Goal: Task Accomplishment & Management: Use online tool/utility

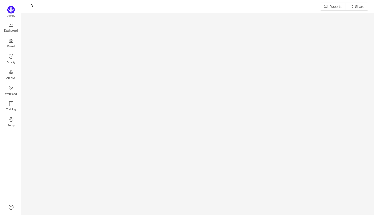
scroll to position [215, 355]
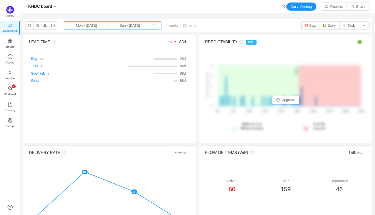
click at [126, 24] on input "Sun - [DATE]" at bounding box center [129, 26] width 41 height 6
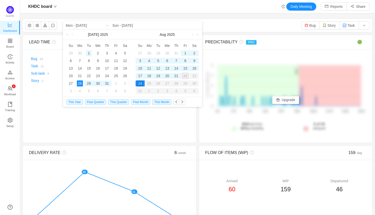
click at [88, 52] on div "1" at bounding box center [89, 53] width 6 height 6
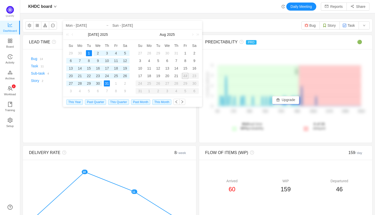
click at [107, 84] on div "31" at bounding box center [107, 83] width 6 height 6
type input "Tue - [DATE]"
type input "Thu - [DATE]"
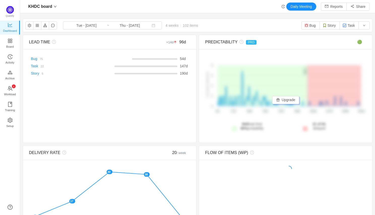
click at [170, 9] on div "KHDC board Daily Meeting Reports Share" at bounding box center [198, 7] width 344 height 8
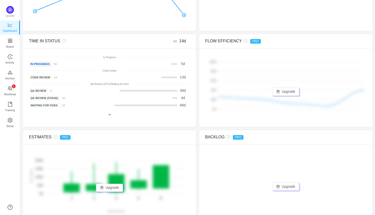
scroll to position [222, 0]
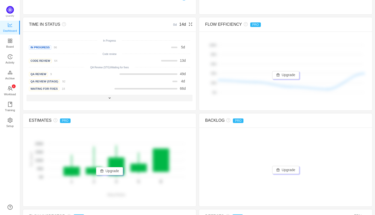
click at [117, 98] on div at bounding box center [109, 98] width 166 height 7
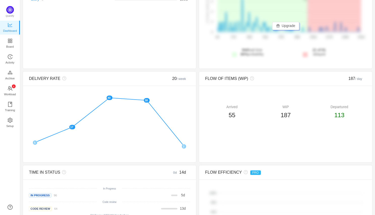
scroll to position [0, 0]
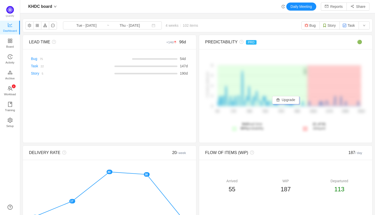
click at [29, 25] on button "button" at bounding box center [29, 25] width 8 height 8
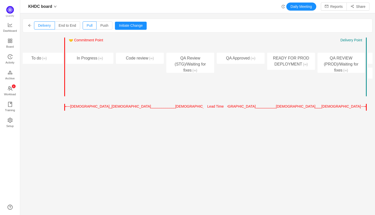
scroll to position [0, 79]
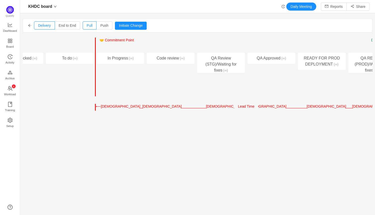
click at [93, 83] on div "Entry Point ← → 🤝 Commitment Point ← → Work Started Delivery Point ← → To do (∞)" at bounding box center [70, 67] width 50 height 59
click at [97, 88] on div "Entry Point ← → 🤝 Commitment Point ← → Work Started Delivery Point ← → In Progr…" at bounding box center [120, 67] width 50 height 59
click at [96, 87] on div "Entry Point ← → 🤝 Commitment Point ← → Work Started Delivery Point ← → In Progr…" at bounding box center [120, 67] width 50 height 59
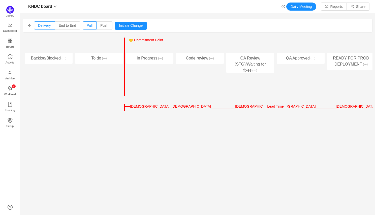
scroll to position [0, 46]
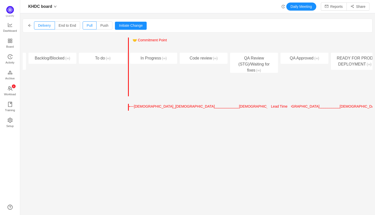
click at [136, 39] on span "🤝 Commitment Point" at bounding box center [150, 40] width 34 height 4
click at [151, 43] on div "Entry Point ← → 🤝 Commitment Point ← → Work Started Delivery Point ← →" at bounding box center [153, 45] width 47 height 15
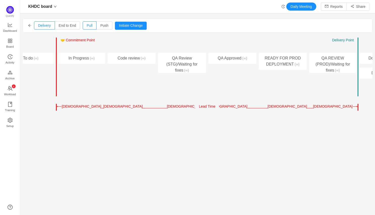
scroll to position [0, 104]
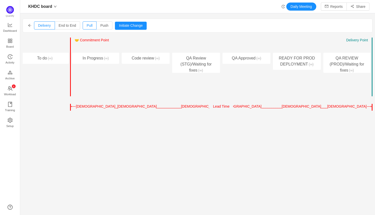
click at [219, 106] on div "Entry Point ← → 🤝 Commitment Point ← → Work Started Delivery Point ← → REQUIREM…" at bounding box center [198, 74] width 350 height 73
drag, startPoint x: 215, startPoint y: 104, endPoint x: 234, endPoint y: 105, distance: 18.9
click at [234, 106] on div "⟵[DEMOGRAPHIC_DATA]⎯[DEMOGRAPHIC_DATA]⎯⎯⎯⎯⎯⎯⎯⎯⎯⎯⎯⎯[DEMOGRAPHIC_DATA]⎯⎯⎯⎯[DEMOGR…" at bounding box center [221, 107] width 303 height 7
click at [239, 119] on div "Delivery End to End Pull Push Initiate Change Cancel Confirm Entry Point ← → 🤝 …" at bounding box center [198, 94] width 350 height 151
click at [220, 104] on span "Lead Time" at bounding box center [221, 106] width 16 height 4
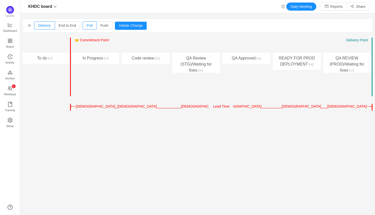
click at [89, 38] on span "🤝 Commitment Point" at bounding box center [92, 40] width 34 height 4
click at [90, 38] on span "🤝 Commitment Point" at bounding box center [92, 40] width 34 height 4
drag, startPoint x: 85, startPoint y: 38, endPoint x: 69, endPoint y: 43, distance: 16.6
click at [69, 43] on div "Entry Point ← → 🤝 Commitment Point ← → Work Started Delivery Point ← → REQUIREM…" at bounding box center [198, 74] width 350 height 73
click at [69, 43] on div "Entry Point ← → 🤝 Commitment Point ← → Work Started Delivery Point ← → To do (∞)" at bounding box center [45, 67] width 50 height 59
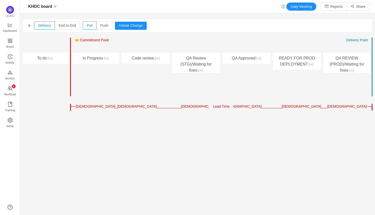
click at [69, 41] on div "Entry Point ← → 🤝 Commitment Point ← → Work Started Delivery Point ← →" at bounding box center [45, 45] width 48 height 15
click at [52, 37] on div "Delivery End to End Pull Push Initiate Change Cancel Confirm Entry Point ← → 🤝 …" at bounding box center [198, 94] width 350 height 151
click at [129, 27] on button "Initiate Change" at bounding box center [131, 26] width 32 height 8
click at [75, 46] on button "←" at bounding box center [79, 47] width 8 height 6
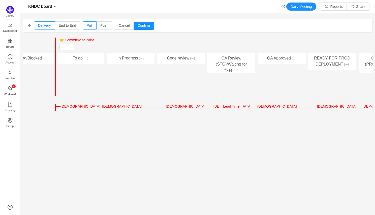
scroll to position [0, 154]
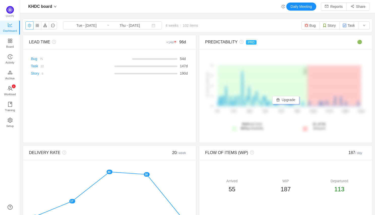
click at [28, 24] on button "button" at bounding box center [29, 25] width 8 height 8
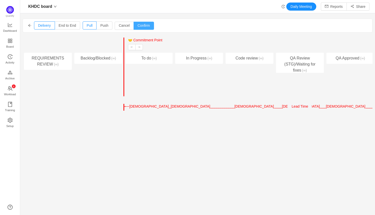
click at [145, 25] on button "Confirm" at bounding box center [144, 26] width 20 height 8
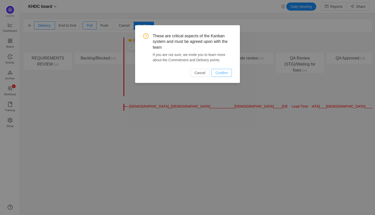
click at [225, 74] on button "Confirm" at bounding box center [222, 73] width 20 height 8
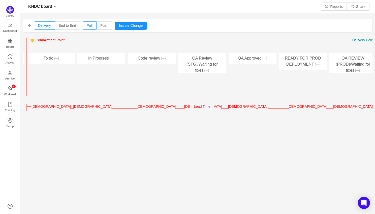
scroll to position [0, 91]
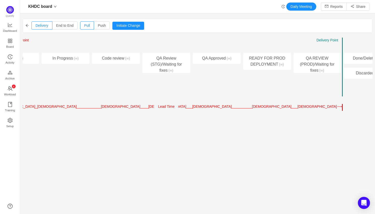
scroll to position [0, 154]
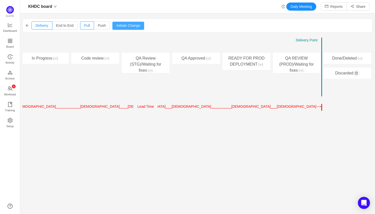
click at [122, 25] on button "Initiate Change" at bounding box center [128, 26] width 32 height 8
click at [28, 25] on icon "icon: arrow-left" at bounding box center [27, 26] width 4 height 4
